Goal: Task Accomplishment & Management: Manage account settings

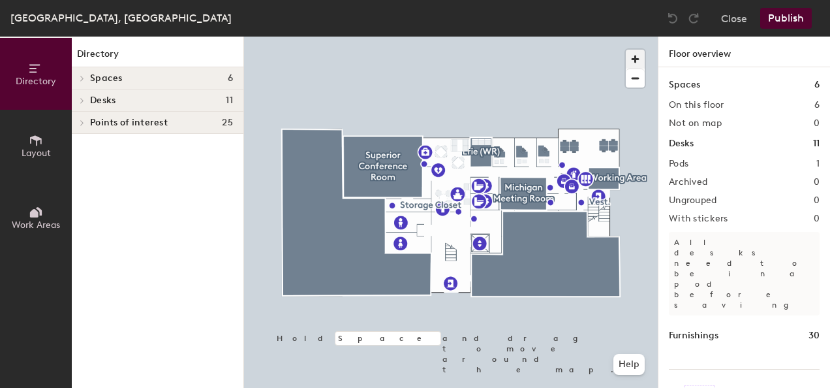
click at [635, 61] on span "button" at bounding box center [635, 59] width 19 height 19
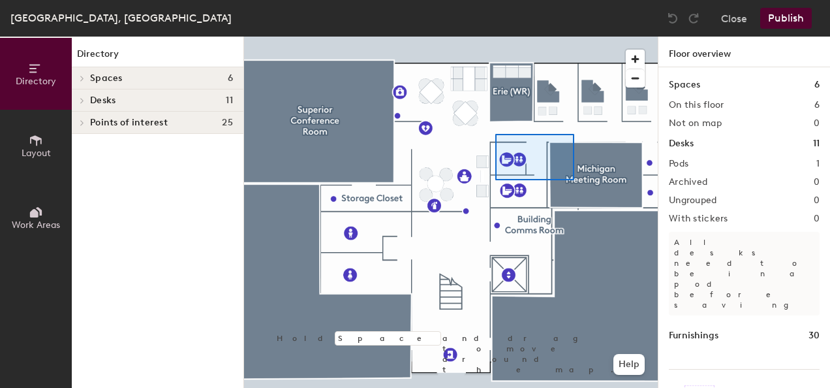
click at [501, 37] on div at bounding box center [451, 37] width 414 height 0
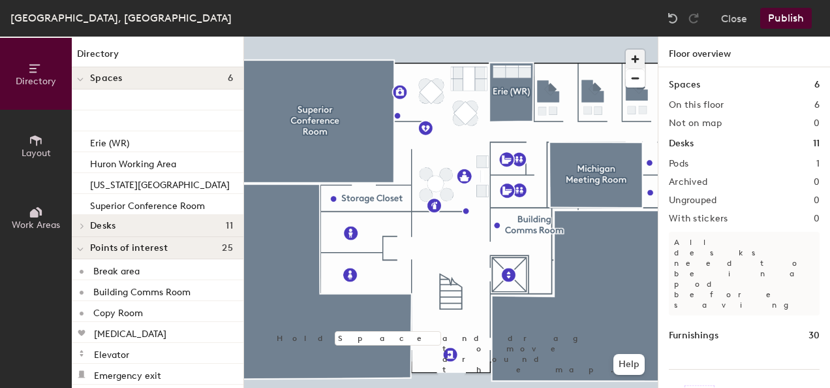
click at [636, 57] on span "button" at bounding box center [635, 59] width 19 height 19
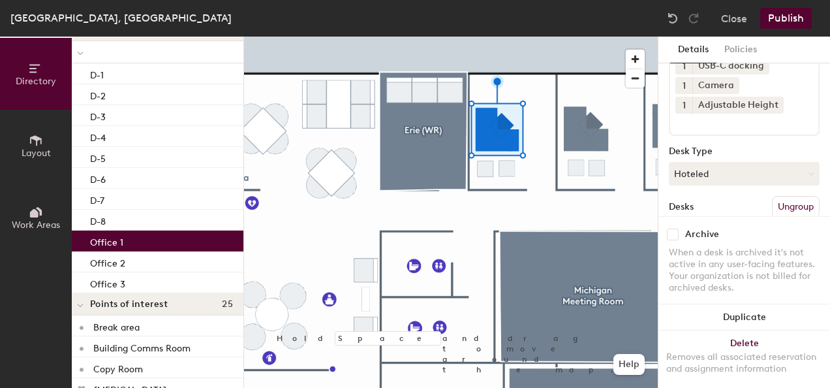
scroll to position [284, 0]
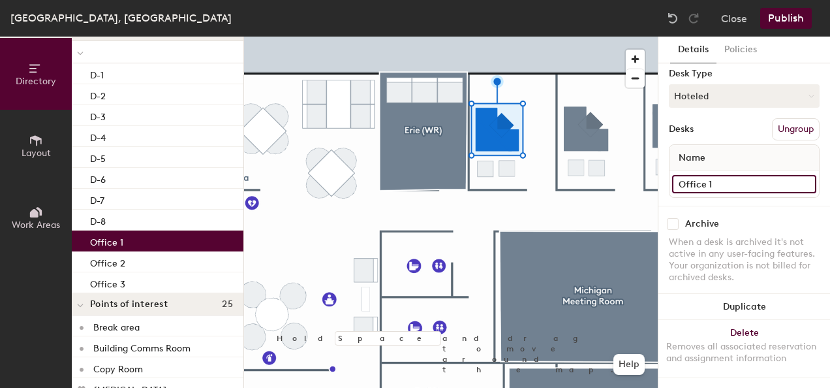
click at [707, 176] on input "Office 1" at bounding box center [744, 184] width 144 height 18
click at [714, 175] on input "Office 1" at bounding box center [744, 184] width 144 height 18
type input "Michigan"
click at [727, 206] on div "Archive When a desk is archived it's not active in any user-facing features. Yo…" at bounding box center [744, 252] width 172 height 93
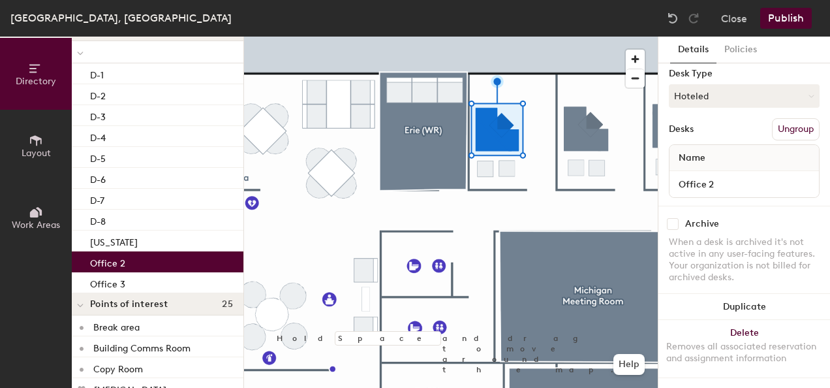
scroll to position [264, 0]
click at [142, 266] on div "Office 2" at bounding box center [158, 261] width 172 height 21
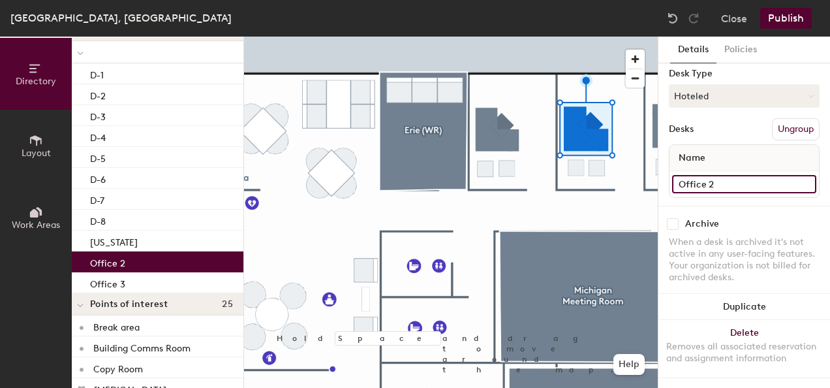
click at [722, 175] on input "Office 2" at bounding box center [744, 184] width 144 height 18
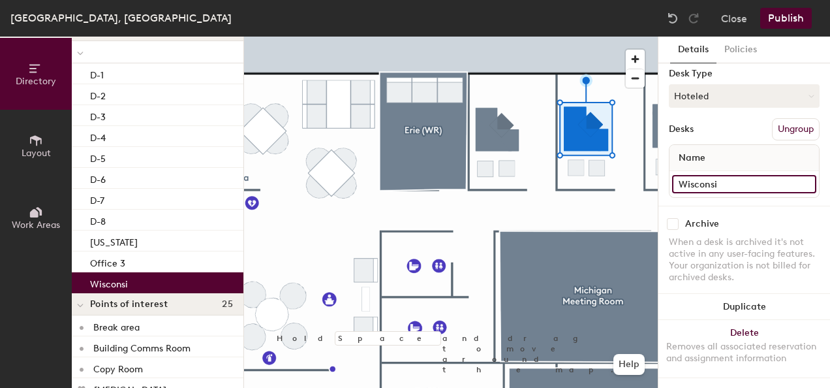
type input "Wisconsin"
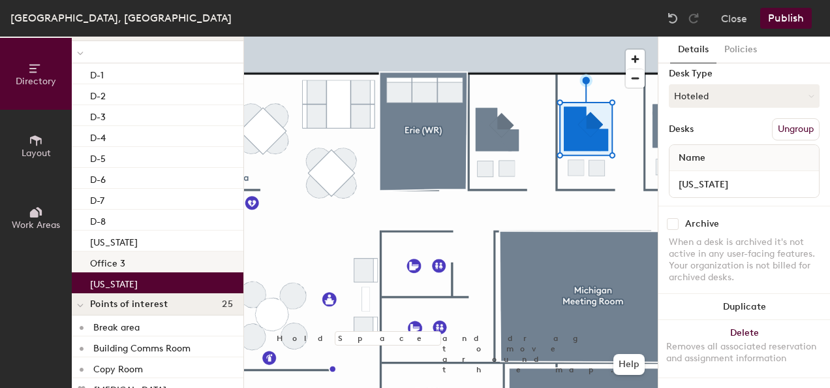
click at [163, 255] on div "Office 3" at bounding box center [158, 261] width 172 height 21
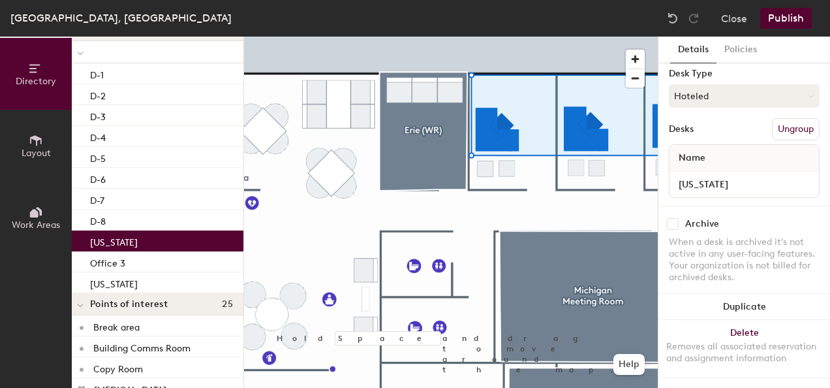
scroll to position [284, 0]
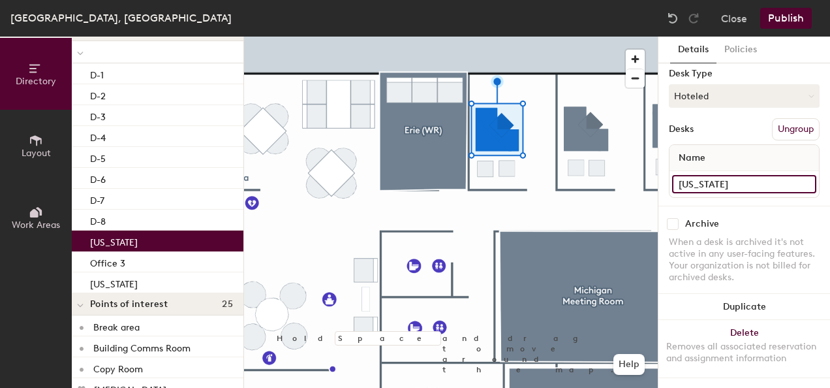
click at [709, 175] on input "Michigan" at bounding box center [744, 184] width 144 height 18
type input "Manitoba"
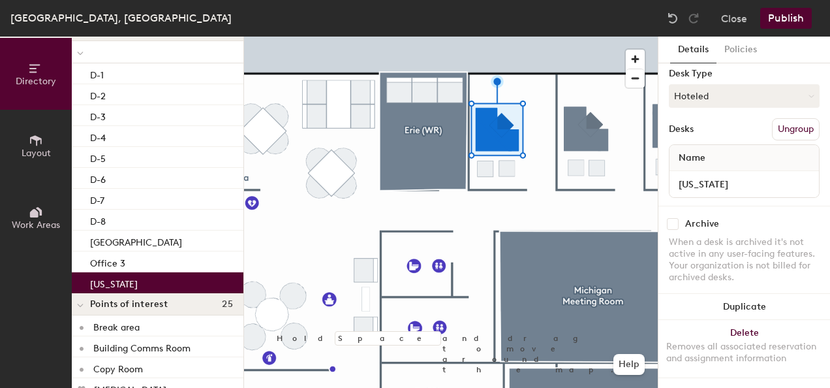
scroll to position [264, 0]
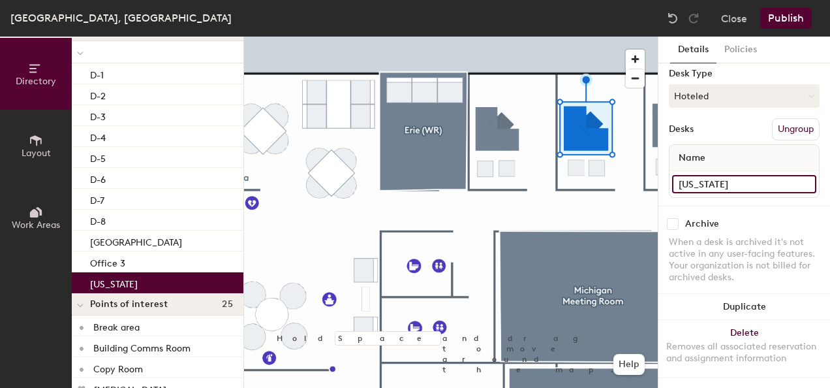
click at [716, 175] on input "Wisconsin" at bounding box center [744, 184] width 144 height 18
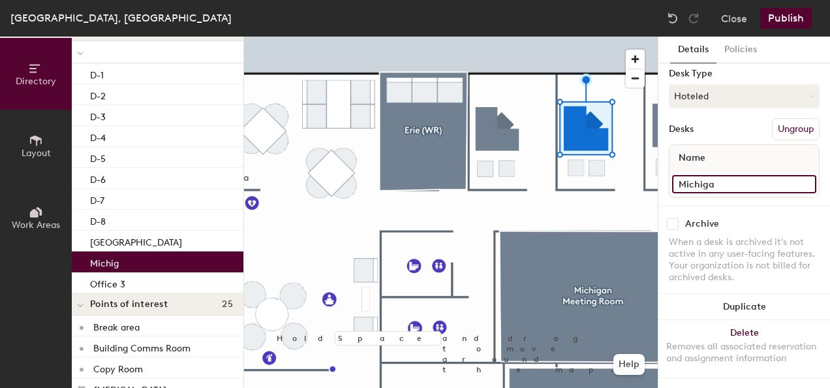
type input "Michigan"
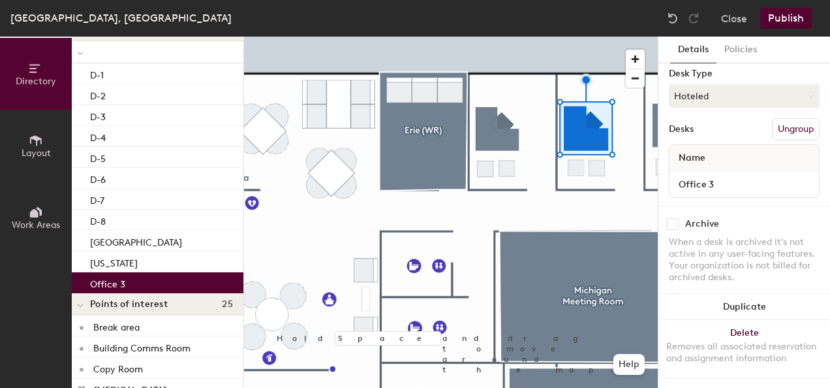
click at [164, 289] on div "Office 3" at bounding box center [158, 282] width 172 height 21
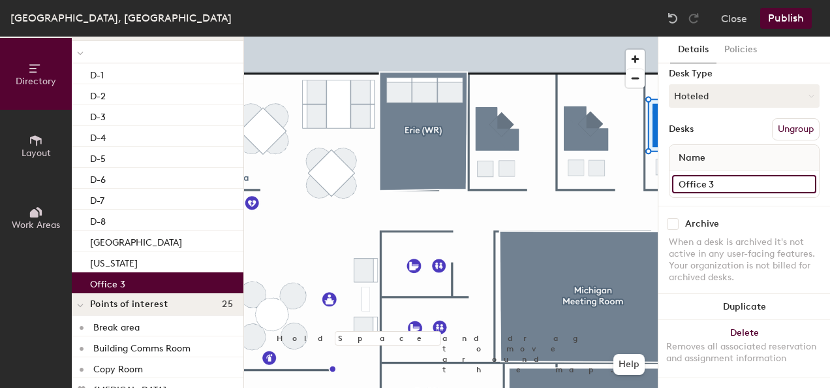
click at [719, 175] on input "Office 3" at bounding box center [744, 184] width 144 height 18
type input "Wisconsin"
click at [739, 189] on div "Amenities 1 External USB/USB-C Charger & Power Outlet 1 Slim Speaker/Mic for Te…" at bounding box center [744, 12] width 151 height 386
click at [495, 37] on div at bounding box center [451, 37] width 414 height 0
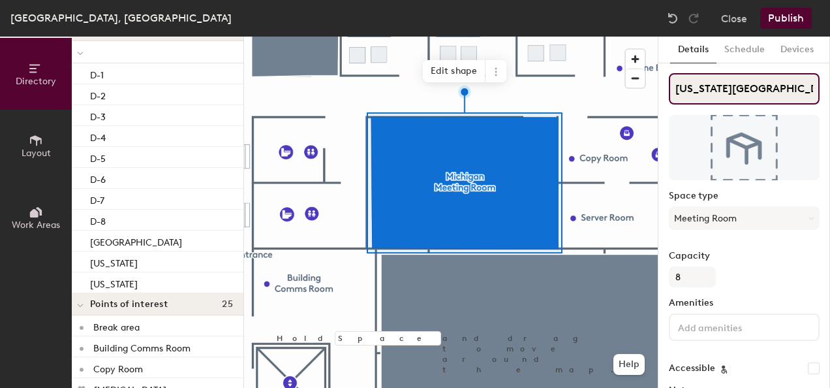
click at [698, 89] on input "Michigan Meeting Room" at bounding box center [744, 88] width 151 height 31
type input "Ontario Meeting Room"
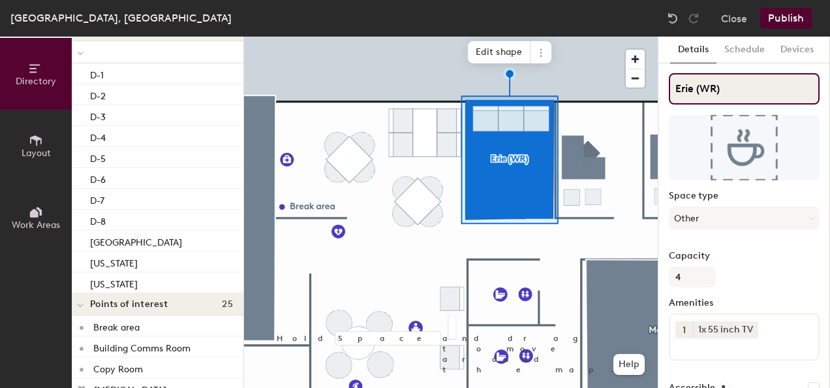
click at [707, 87] on input "Erie (WR)" at bounding box center [744, 88] width 151 height 31
drag, startPoint x: 700, startPoint y: 86, endPoint x: 743, endPoint y: 99, distance: 44.8
click at [741, 97] on input "Erie (WR)" at bounding box center [744, 88] width 151 height 31
type input "Erie"
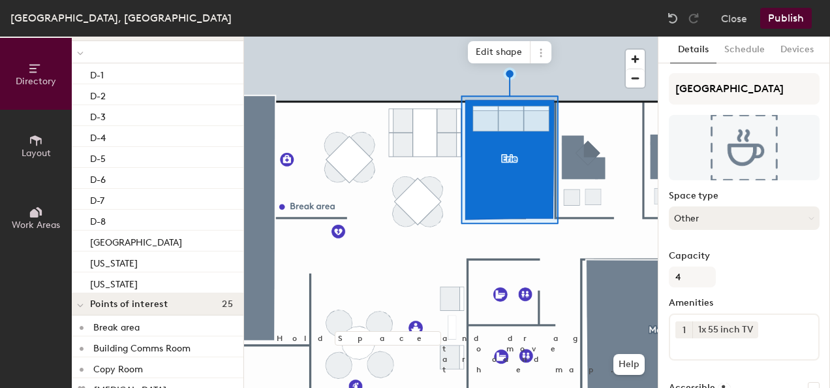
click at [696, 221] on button "Other" at bounding box center [744, 217] width 151 height 23
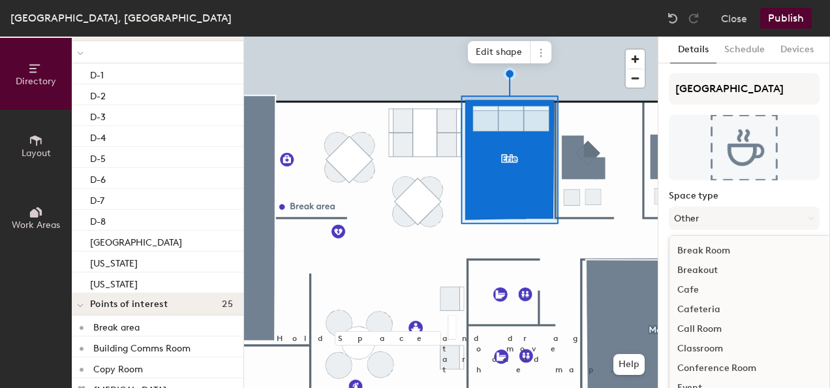
click at [714, 367] on div "Conference Room" at bounding box center [749, 368] width 161 height 20
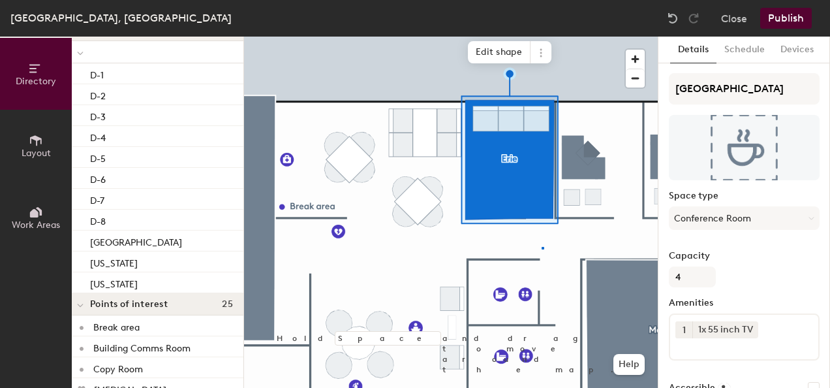
click at [542, 37] on div at bounding box center [451, 37] width 414 height 0
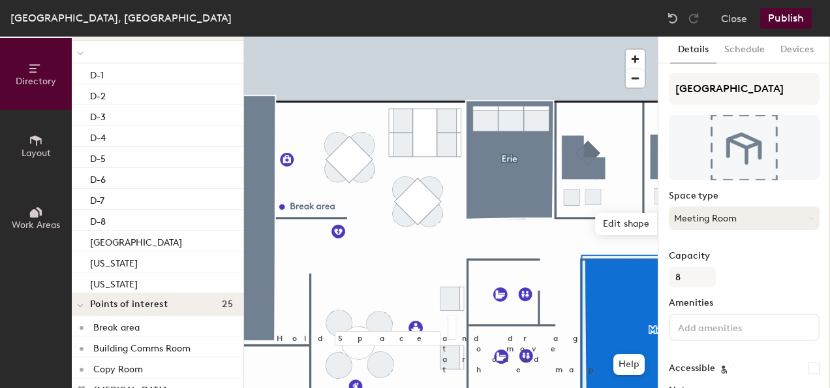
click at [720, 217] on button "Meeting Room" at bounding box center [744, 217] width 151 height 23
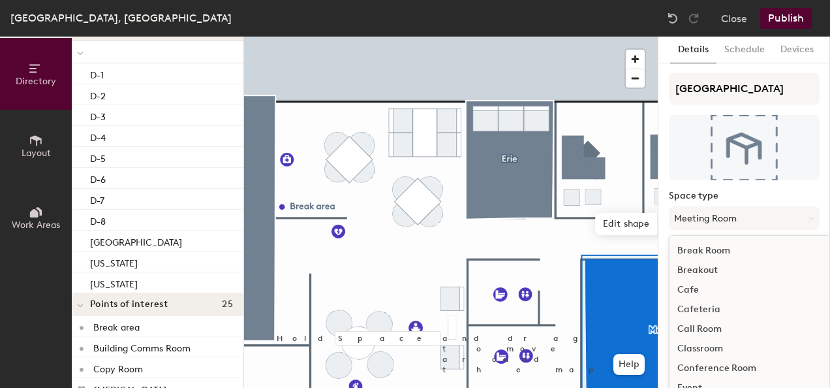
click at [711, 360] on div "Conference Room" at bounding box center [749, 368] width 161 height 20
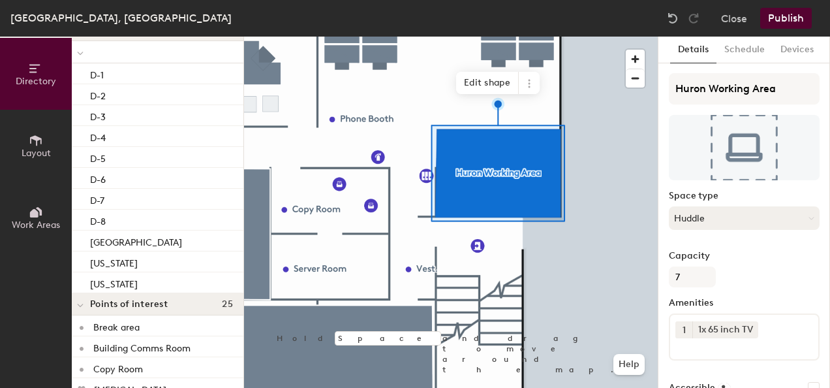
click at [708, 215] on button "Huddle" at bounding box center [744, 217] width 151 height 23
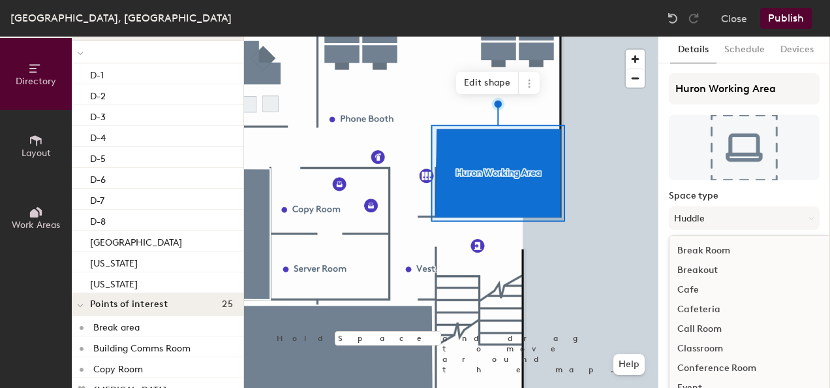
click at [709, 364] on div "Conference Room" at bounding box center [749, 368] width 161 height 20
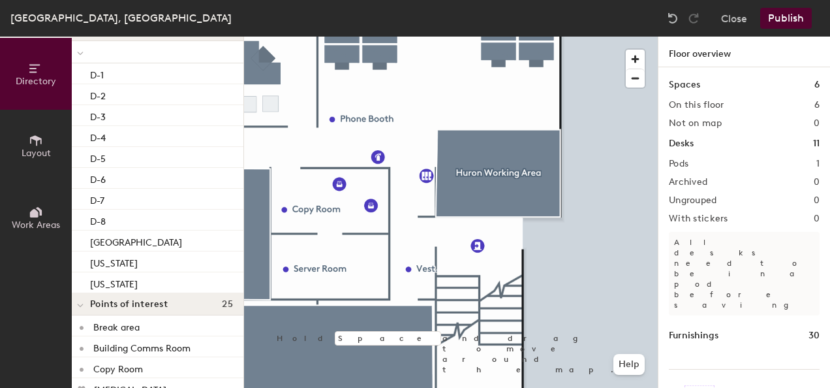
click at [800, 9] on button "Publish" at bounding box center [786, 18] width 52 height 21
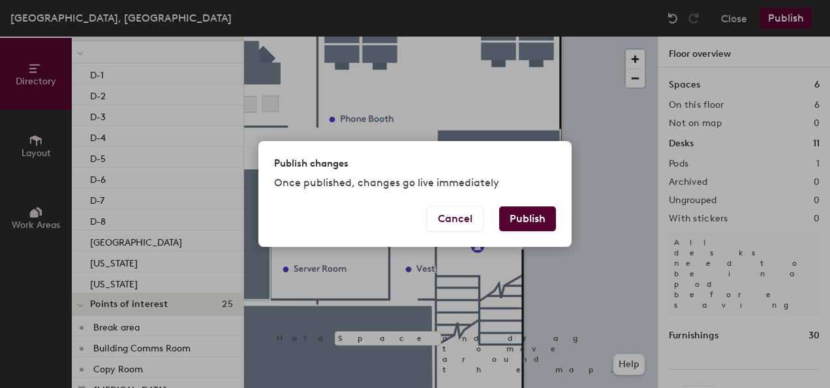
click at [543, 226] on button "Publish" at bounding box center [527, 218] width 57 height 25
